Goal: Transaction & Acquisition: Obtain resource

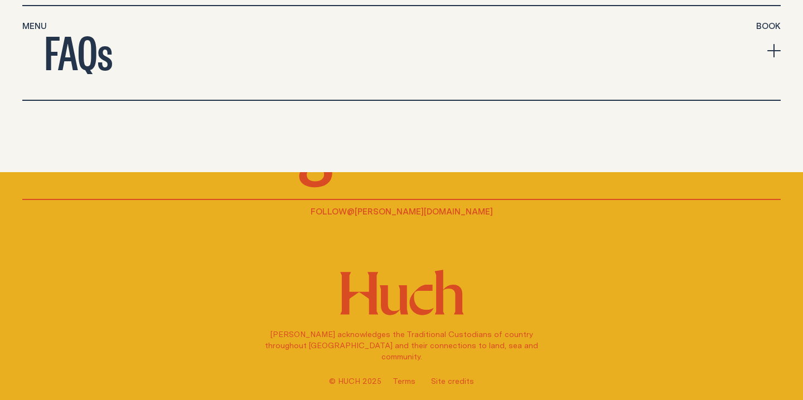
scroll to position [4309, 0]
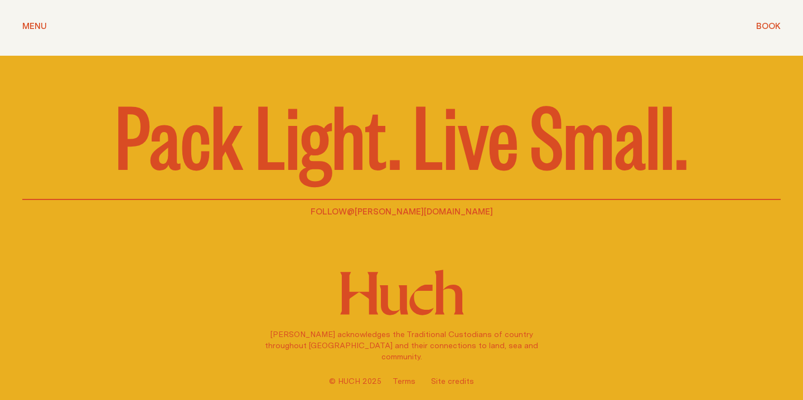
click at [32, 26] on span "Menu" at bounding box center [34, 26] width 25 height 8
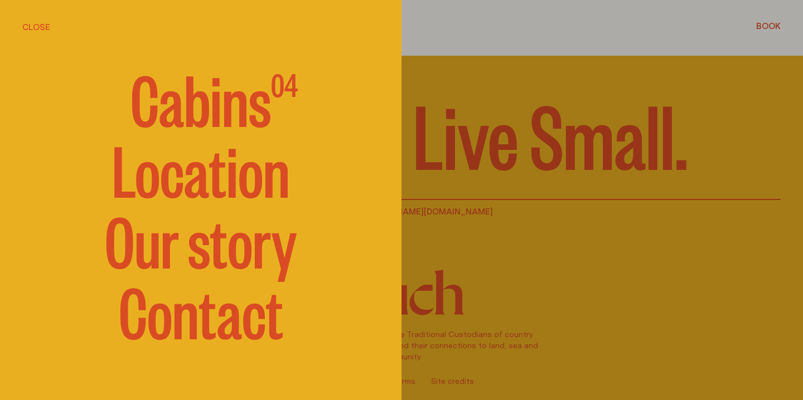
click at [206, 114] on span "Cabins" at bounding box center [200, 97] width 140 height 67
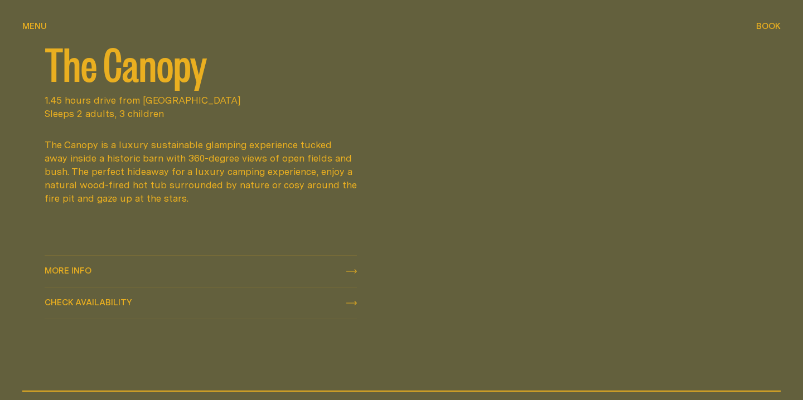
scroll to position [942, 0]
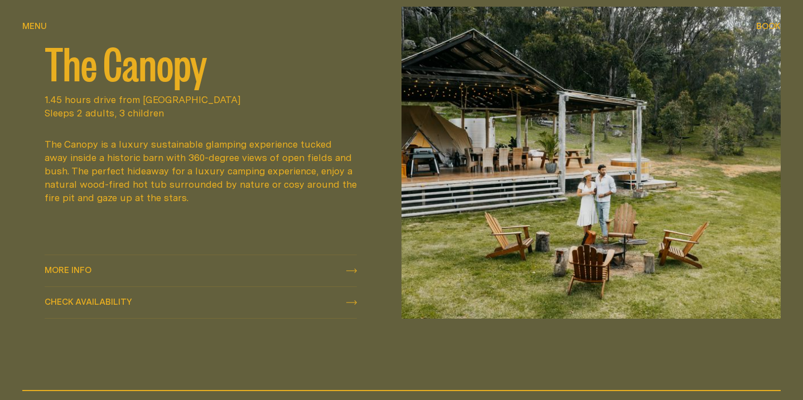
click at [221, 303] on div "Check availability Check availability" at bounding box center [201, 302] width 312 height 13
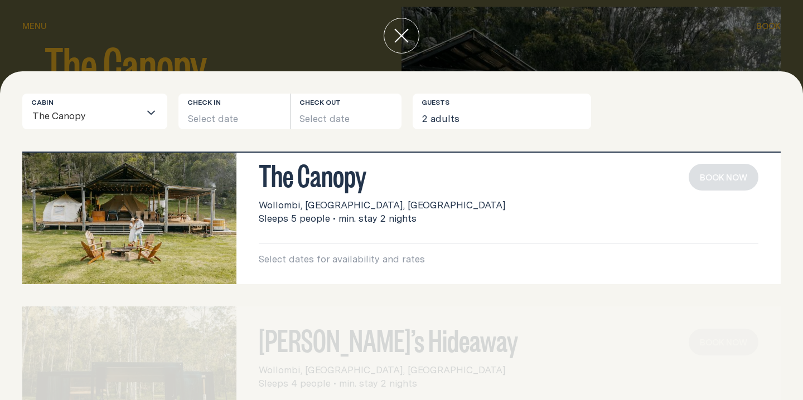
scroll to position [35, 0]
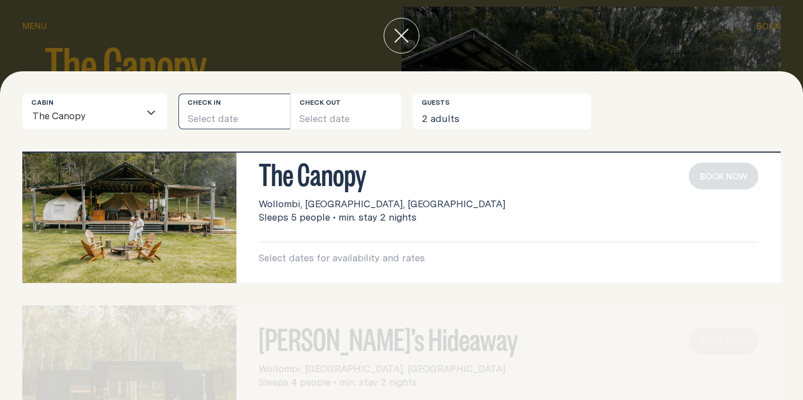
click at [215, 113] on button "Select date" at bounding box center [234, 112] width 112 height 36
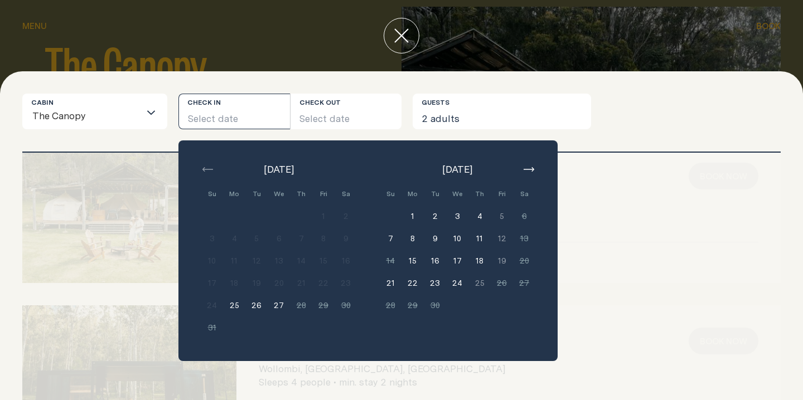
click at [531, 169] on icon "button" at bounding box center [529, 169] width 11 height 4
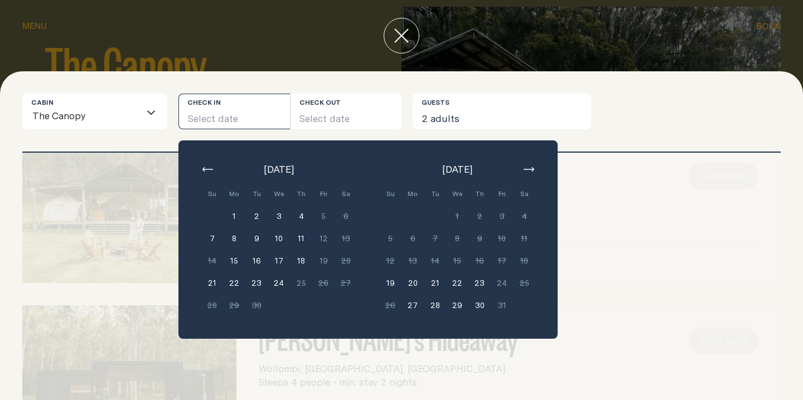
click at [531, 170] on icon "button" at bounding box center [529, 169] width 11 height 4
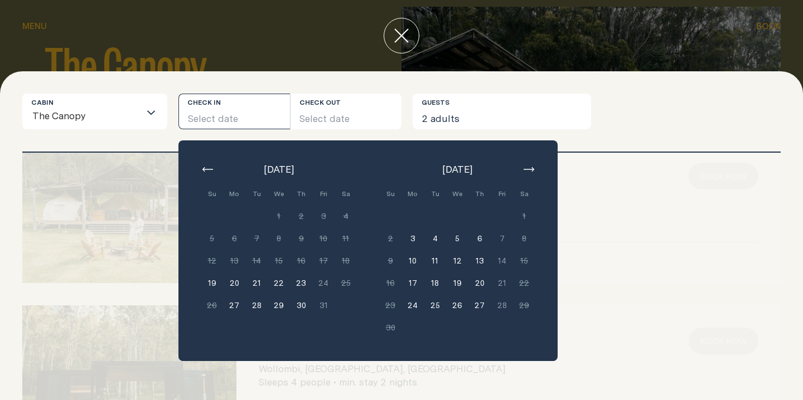
click at [531, 170] on icon "button" at bounding box center [529, 169] width 11 height 4
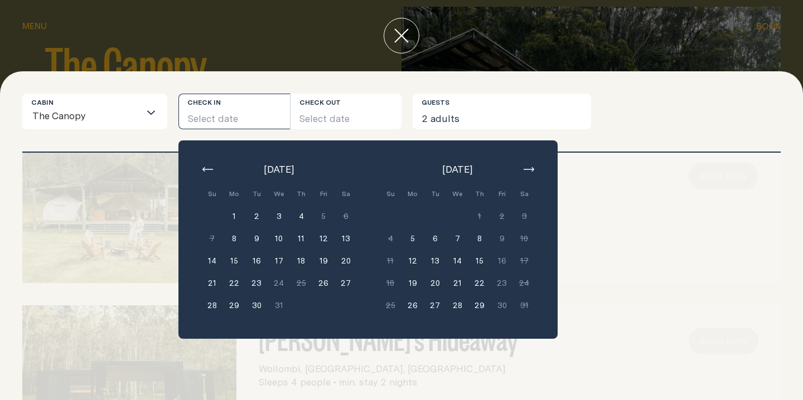
click at [531, 171] on icon "button" at bounding box center [529, 169] width 11 height 4
click at [98, 168] on div at bounding box center [129, 211] width 214 height 143
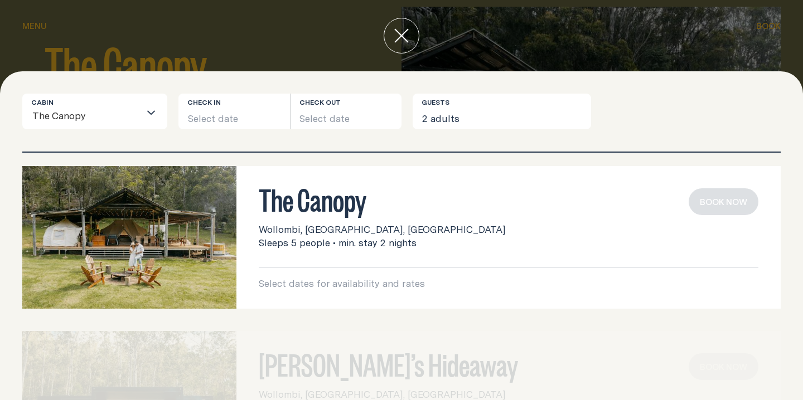
scroll to position [10, 0]
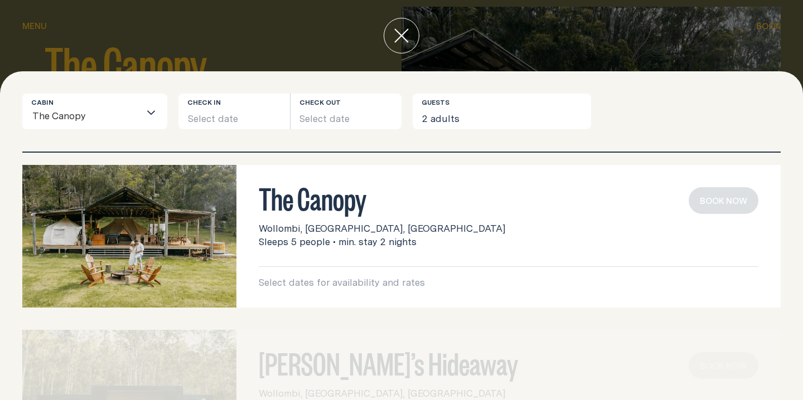
click at [308, 273] on div "Select dates for availability and rates Book now" at bounding box center [509, 278] width 500 height 23
click at [403, 47] on button "close" at bounding box center [402, 36] width 36 height 36
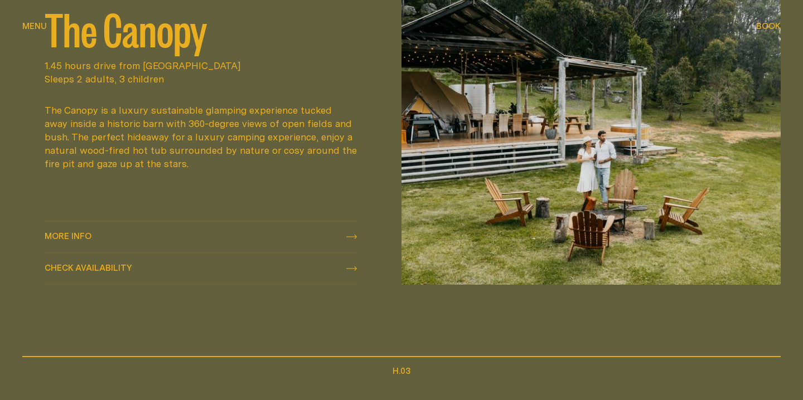
scroll to position [977, 0]
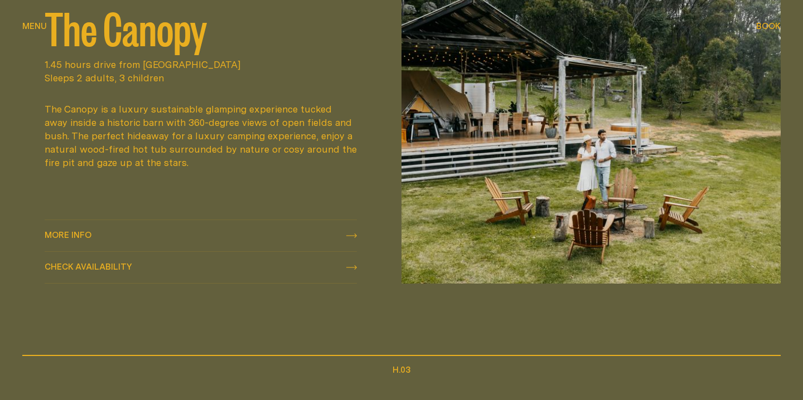
click at [315, 235] on div "More info More info" at bounding box center [201, 235] width 312 height 13
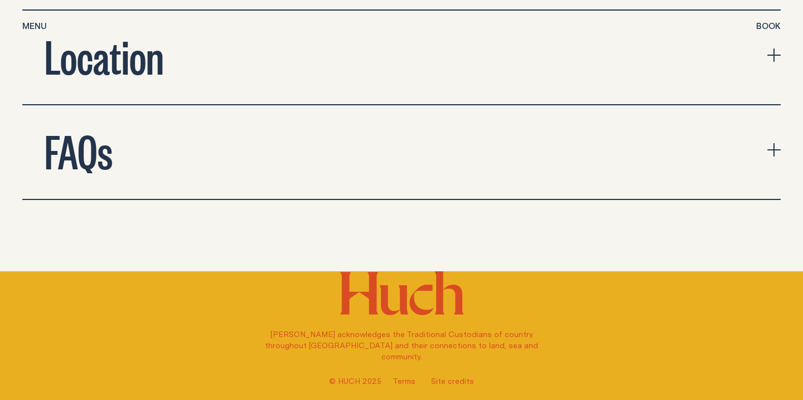
scroll to position [3713, 0]
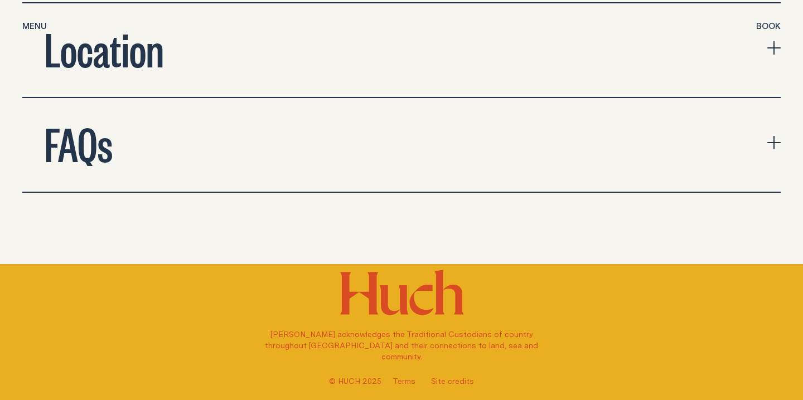
click at [363, 144] on button "FAQs" at bounding box center [401, 145] width 758 height 94
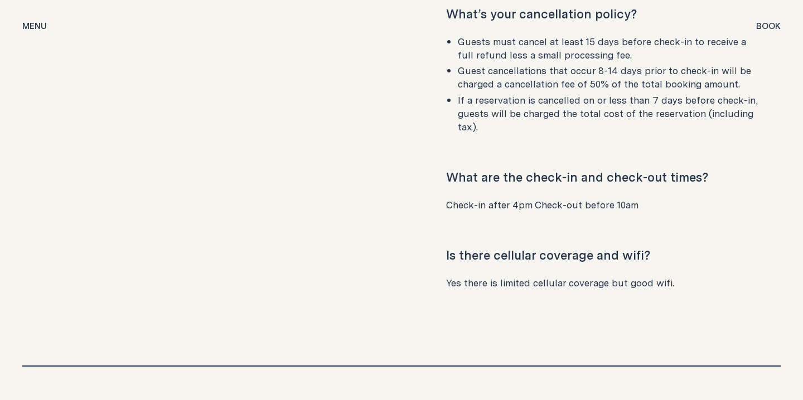
scroll to position [6043, 0]
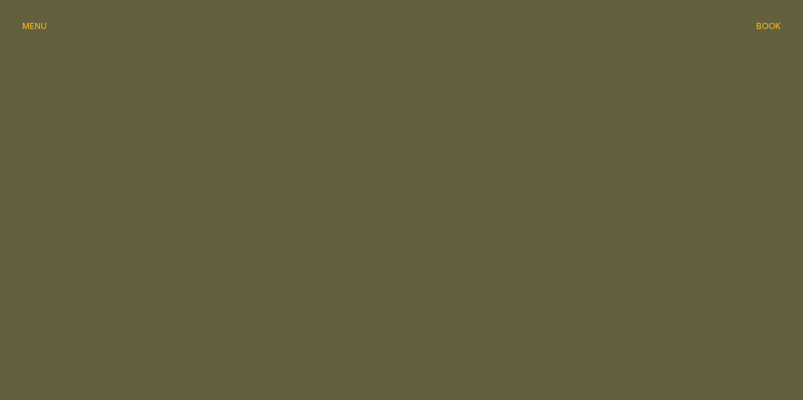
scroll to position [977, 0]
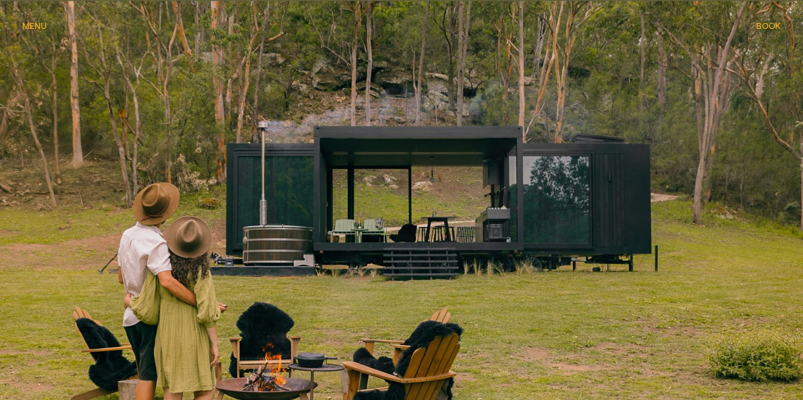
scroll to position [1320, 0]
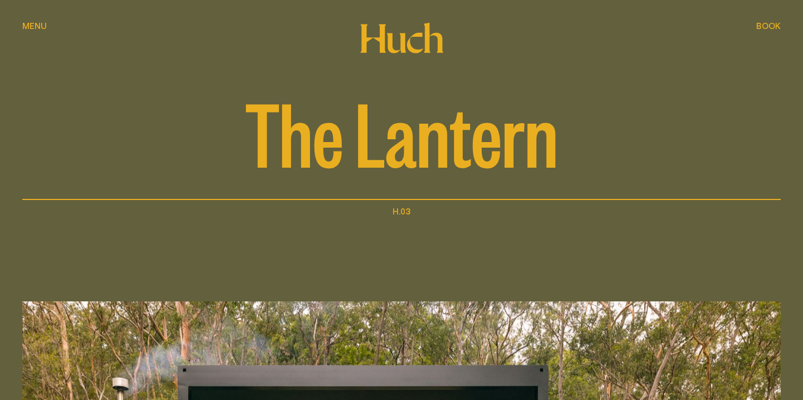
click at [42, 30] on span "Menu" at bounding box center [34, 26] width 25 height 8
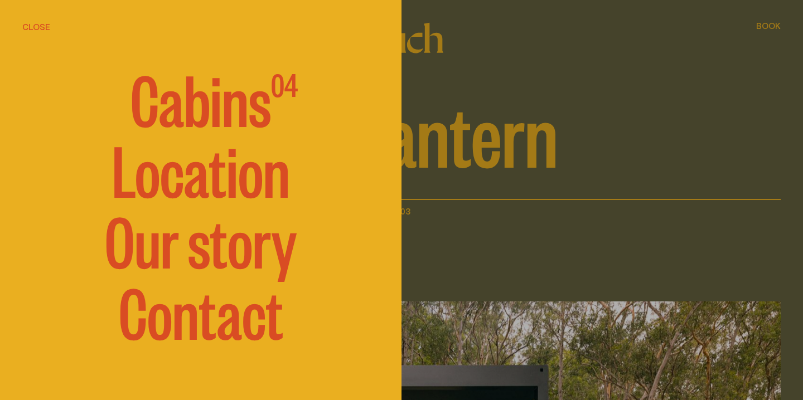
click at [183, 321] on link "Contact" at bounding box center [201, 310] width 164 height 67
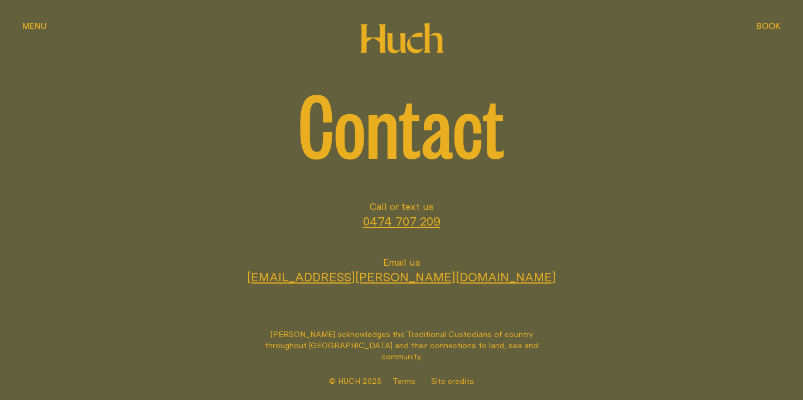
click at [377, 279] on link "hello@huch.com.au" at bounding box center [401, 276] width 309 height 17
click at [405, 276] on link "hello@huch.com.au" at bounding box center [401, 276] width 309 height 17
click at [29, 25] on span "Menu" at bounding box center [34, 26] width 25 height 8
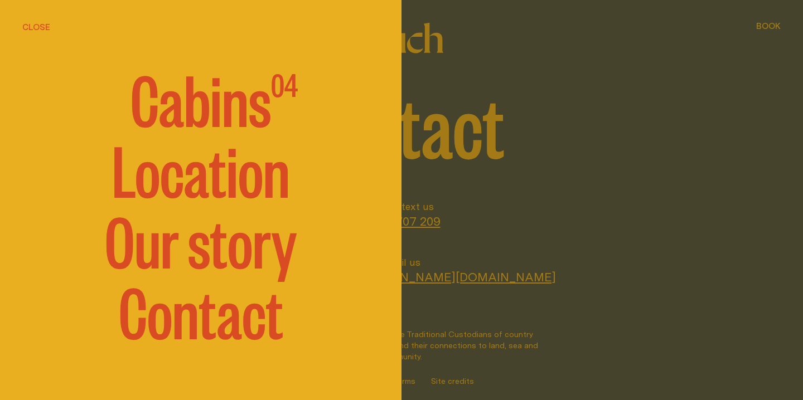
click at [181, 177] on link "Location" at bounding box center [201, 168] width 178 height 67
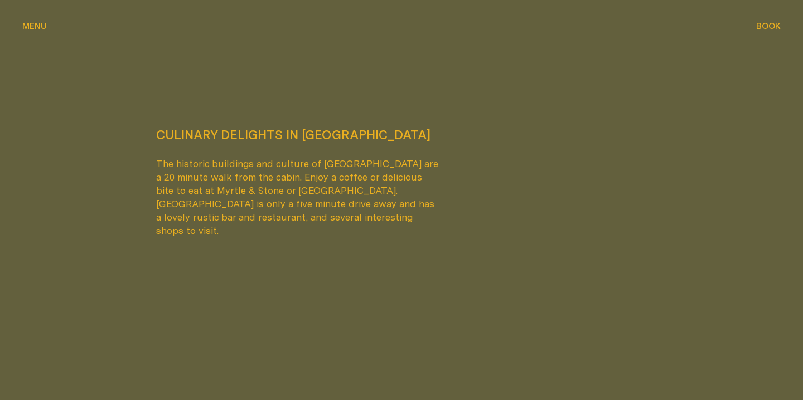
scroll to position [1580, 0]
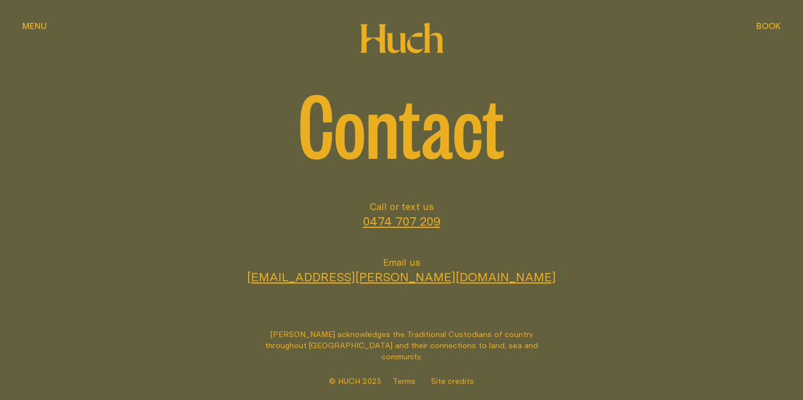
click at [40, 28] on span "Menu" at bounding box center [34, 26] width 25 height 8
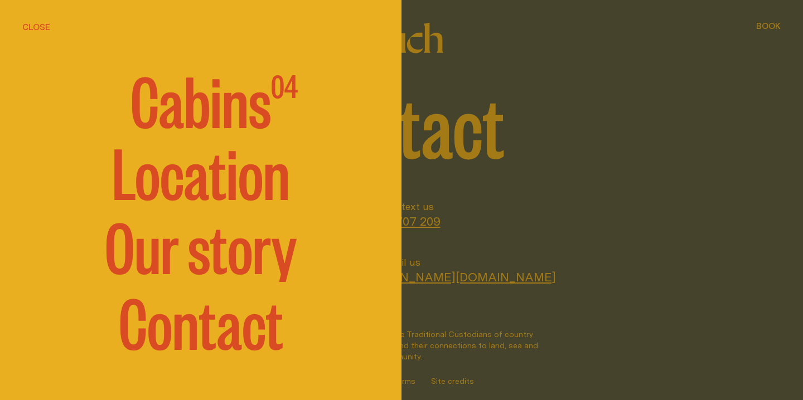
click at [151, 195] on link "Location" at bounding box center [201, 170] width 178 height 67
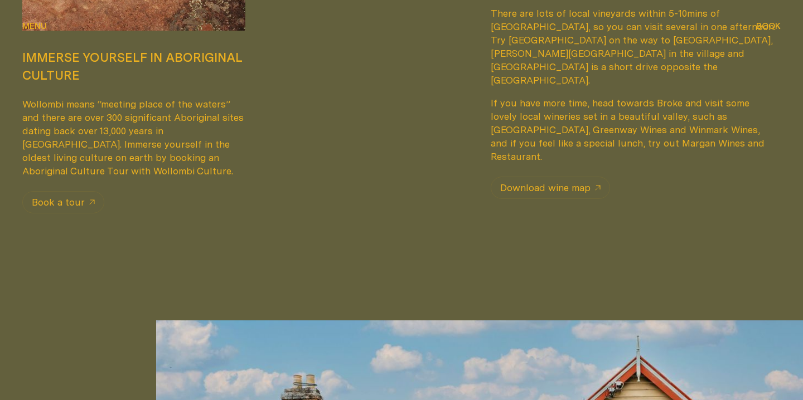
scroll to position [1004, 0]
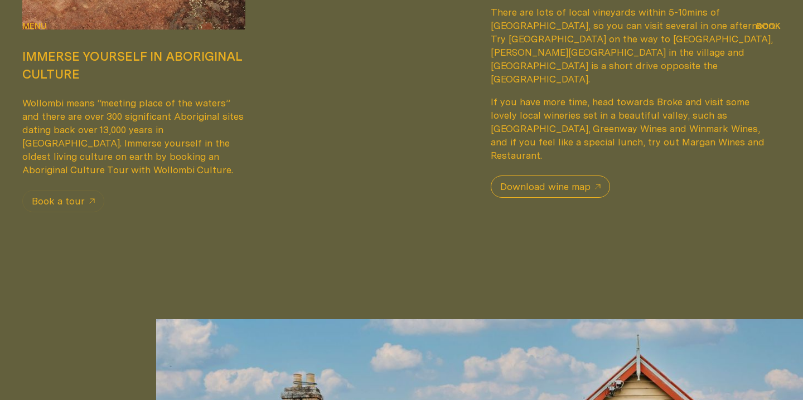
click at [536, 180] on span "Download wine map" at bounding box center [545, 186] width 90 height 13
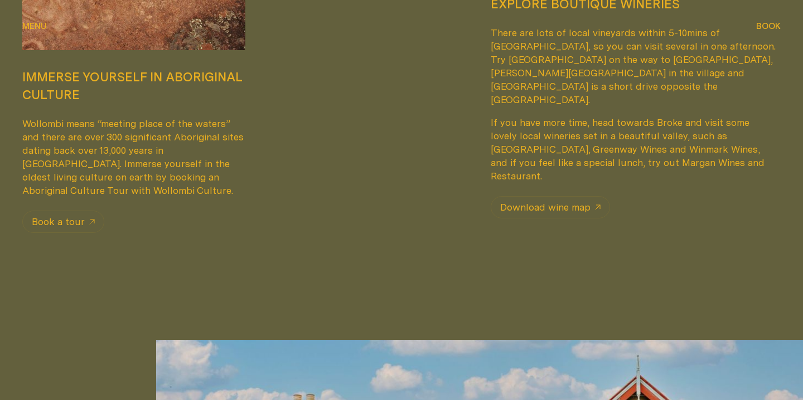
scroll to position [985, 0]
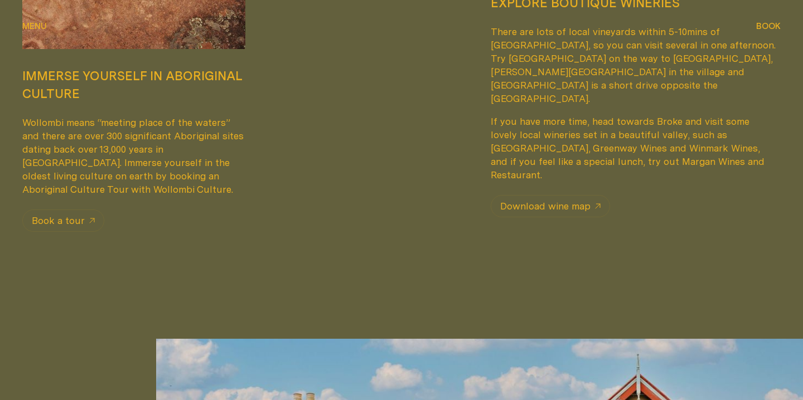
drag, startPoint x: 594, startPoint y: 149, endPoint x: 737, endPoint y: 143, distance: 142.8
click at [737, 143] on p "If you have more time, head towards Broke and visit some lovely local wineries …" at bounding box center [633, 148] width 285 height 67
copy p "Margan Wines and Restaurant."
